Goal: Information Seeking & Learning: Learn about a topic

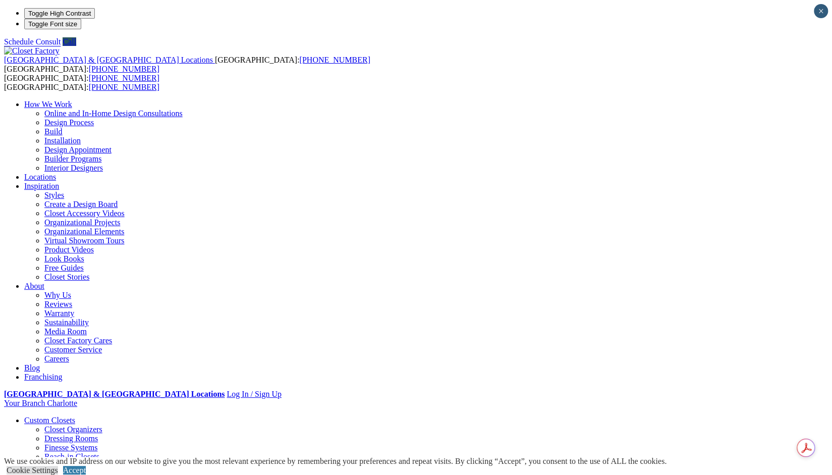
click at [55, 434] on link "Dressing Rooms" at bounding box center [71, 438] width 54 height 9
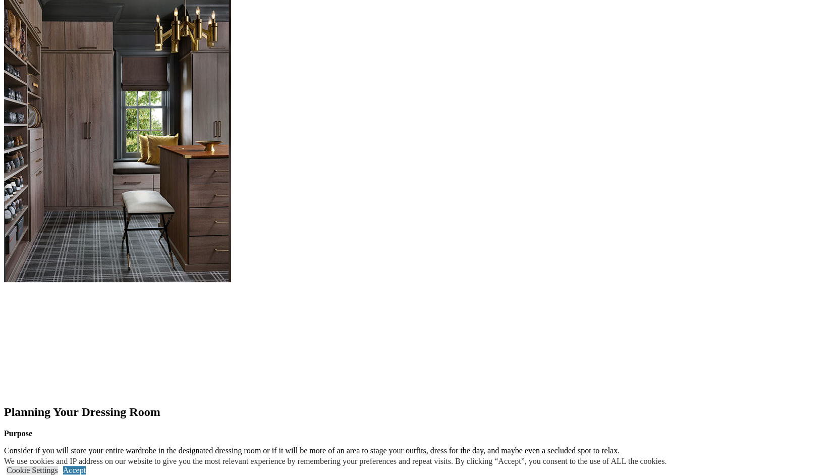
scroll to position [1526, 0]
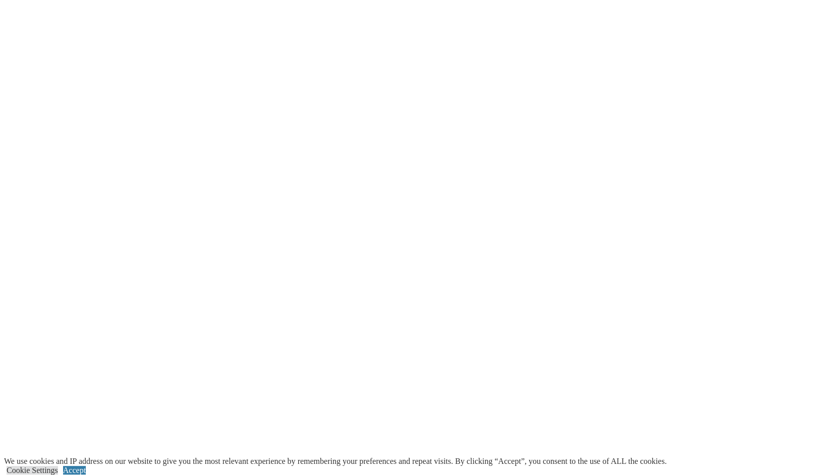
scroll to position [2322, 0]
drag, startPoint x: 345, startPoint y: 206, endPoint x: 366, endPoint y: 191, distance: 25.5
